Goal: Task Accomplishment & Management: Complete application form

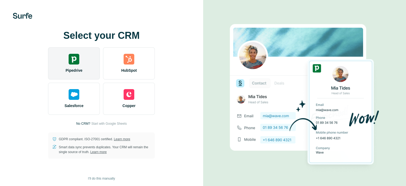
click at [87, 64] on div "Pipedrive" at bounding box center [74, 63] width 52 height 32
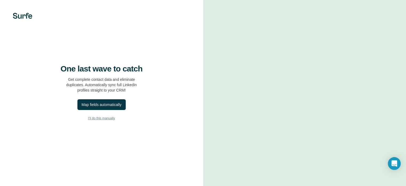
click at [100, 120] on span "I’ll do this manually" at bounding box center [101, 118] width 27 height 5
